Goal: Task Accomplishment & Management: Manage account settings

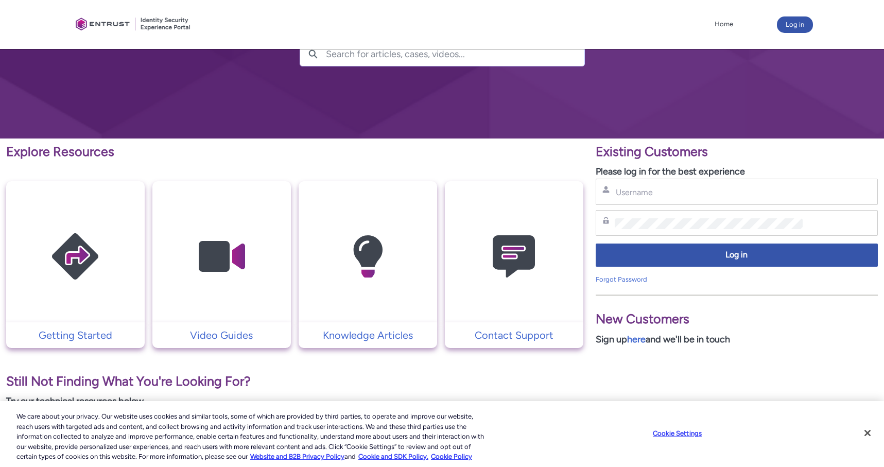
scroll to position [96, 0]
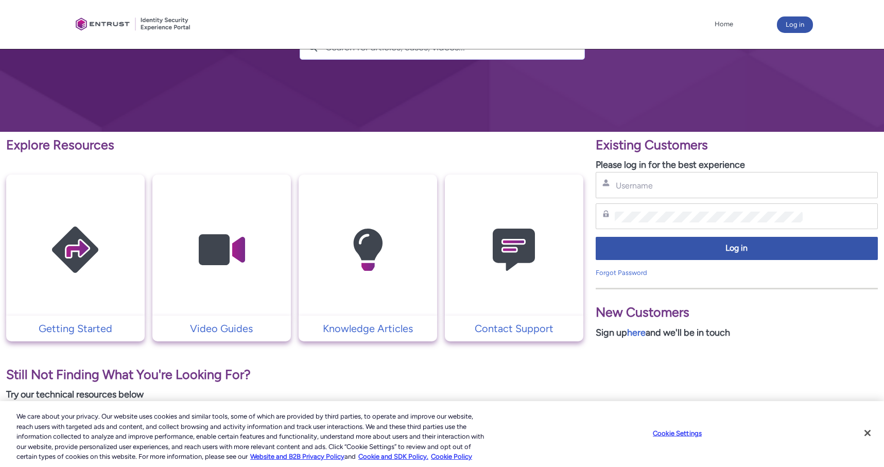
click at [634, 193] on div "Username" at bounding box center [736, 185] width 282 height 26
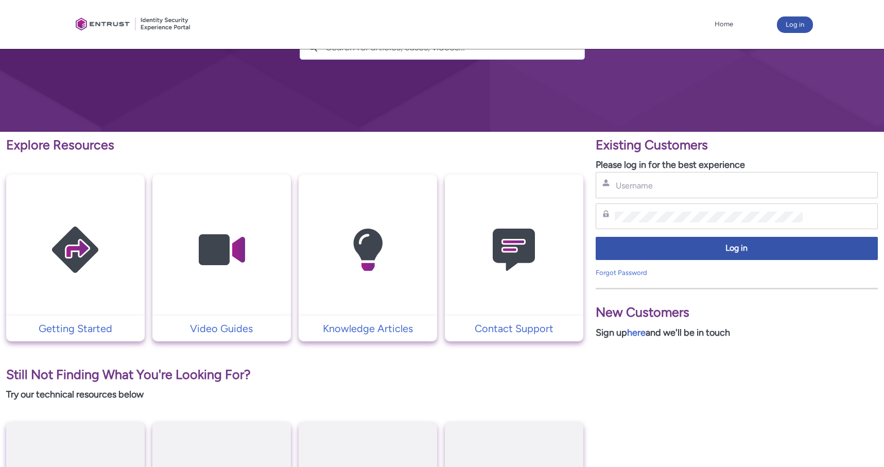
click at [513, 267] on img at bounding box center [514, 250] width 98 height 111
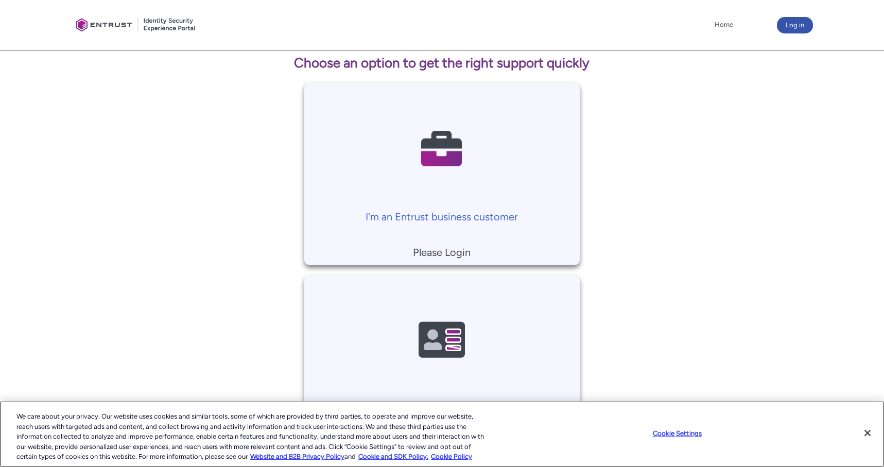
scroll to position [187, 0]
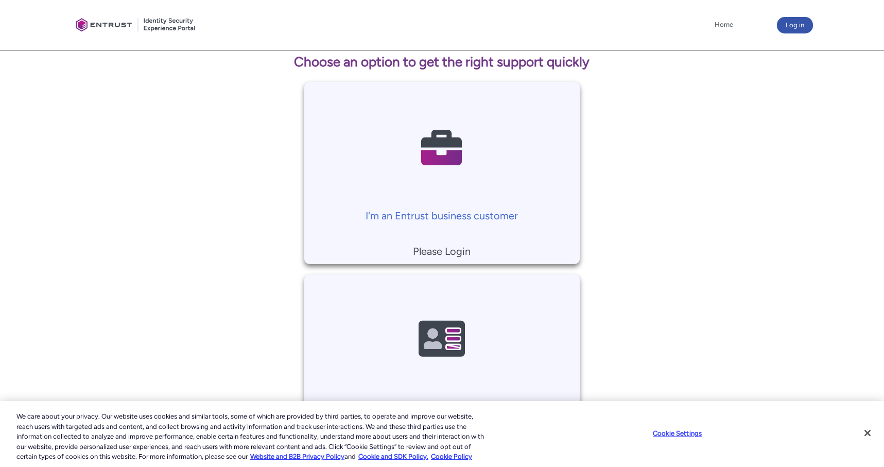
click at [447, 248] on p "Please Login" at bounding box center [441, 250] width 265 height 15
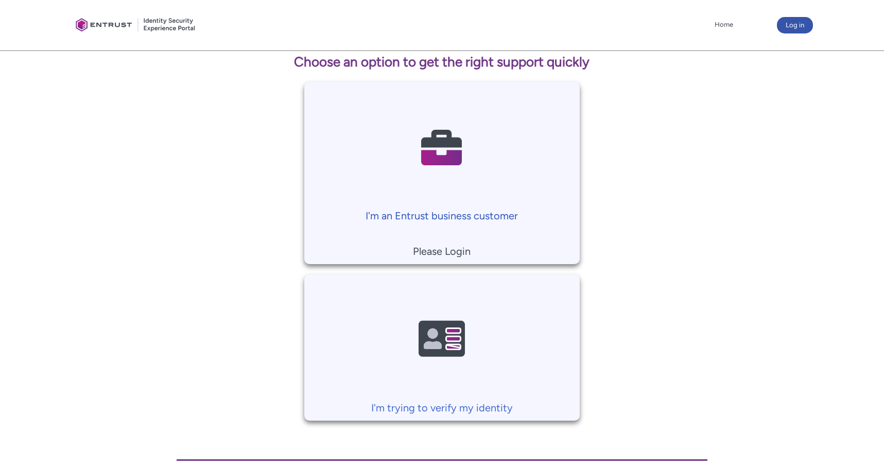
click at [450, 218] on p "I'm an Entrust business customer" at bounding box center [441, 215] width 265 height 15
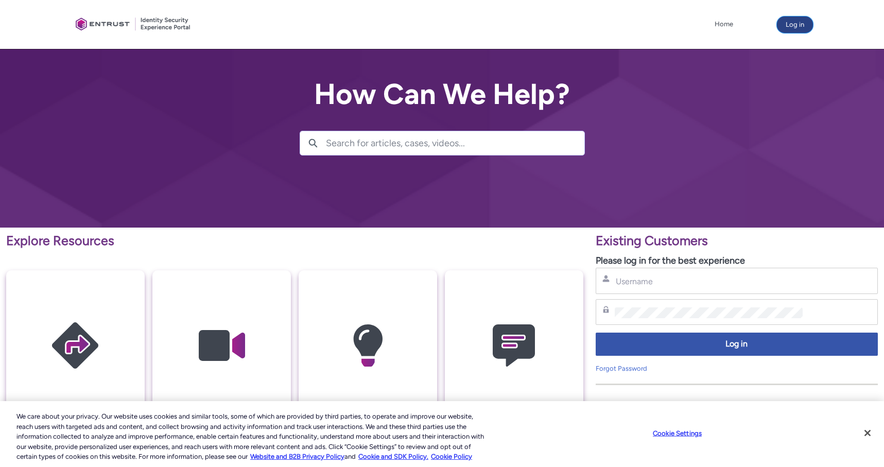
click at [791, 23] on button "Log in" at bounding box center [794, 24] width 36 height 16
click at [644, 285] on input "Username" at bounding box center [708, 281] width 188 height 11
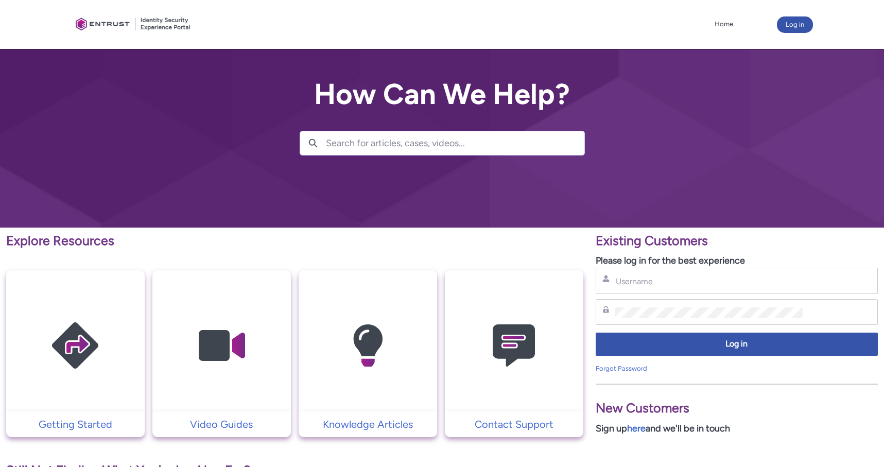
click at [694, 274] on div "Username" at bounding box center [736, 280] width 269 height 13
click at [631, 282] on input "Username" at bounding box center [708, 281] width 188 height 11
paste input "[PERSON_NAME][EMAIL_ADDRESS][DOMAIN_NAME]"
type input "[PERSON_NAME][EMAIL_ADDRESS][DOMAIN_NAME]"
click at [791, 256] on p "Please log in for the best experience" at bounding box center [736, 261] width 282 height 14
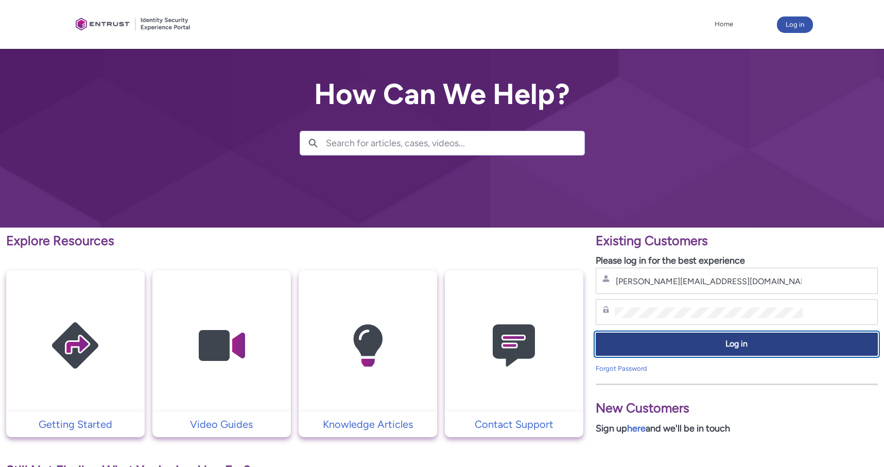
click at [793, 342] on span "Log in" at bounding box center [736, 344] width 269 height 12
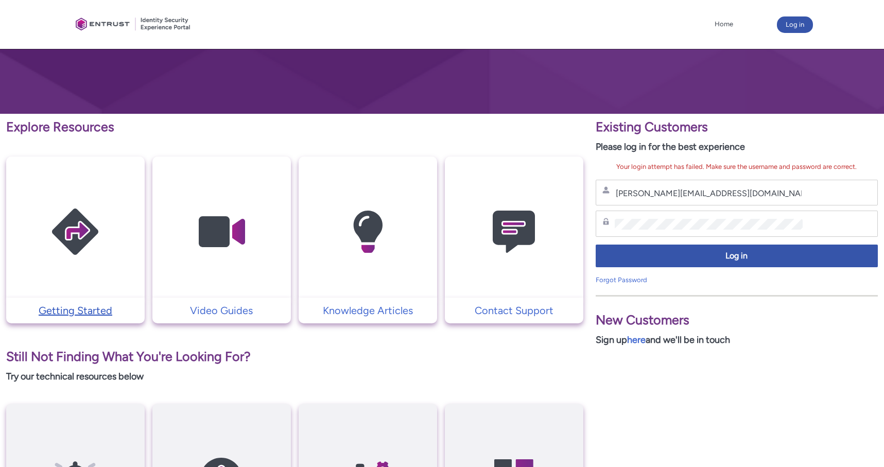
scroll to position [221, 0]
